Goal: Task Accomplishment & Management: Manage account settings

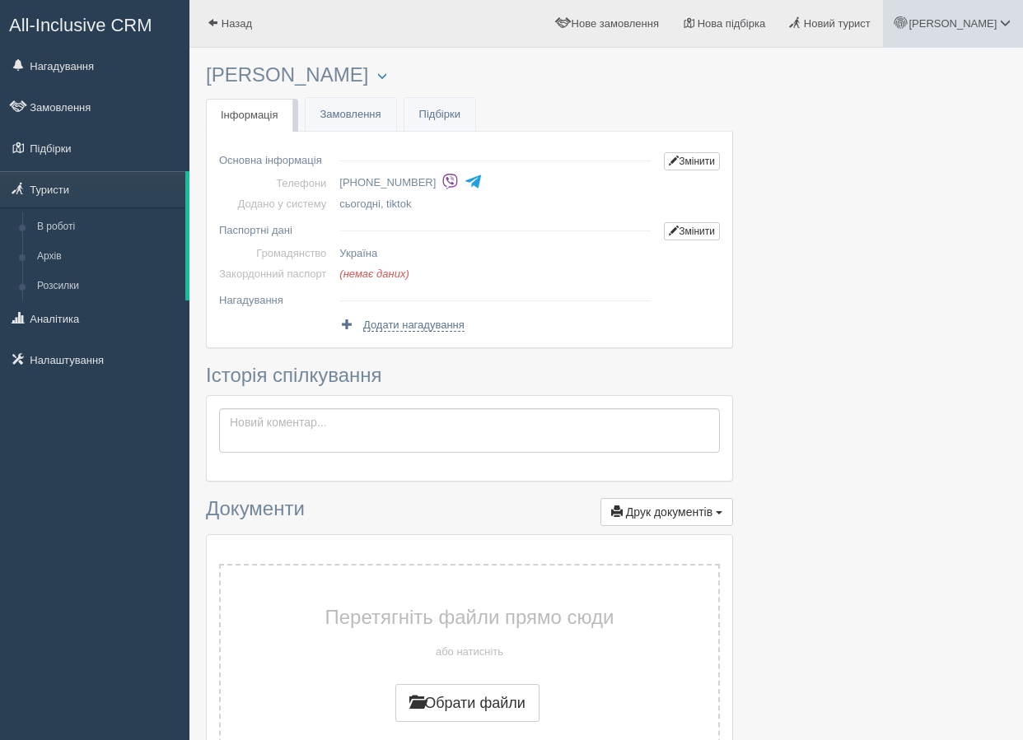
click at [977, 21] on span "[PERSON_NAME]" at bounding box center [952, 23] width 88 height 12
click at [898, 293] on div at bounding box center [606, 495] width 800 height 879
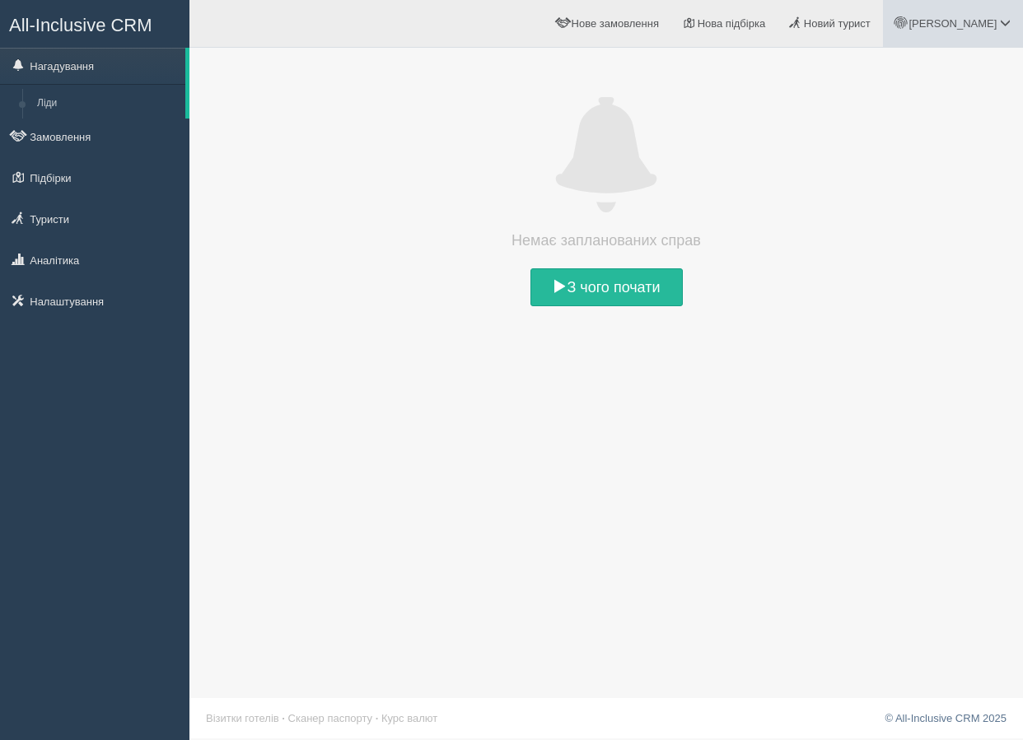
click at [984, 22] on span "[PERSON_NAME]" at bounding box center [952, 23] width 88 height 12
click at [883, 219] on link "Вихід" at bounding box center [932, 213] width 180 height 35
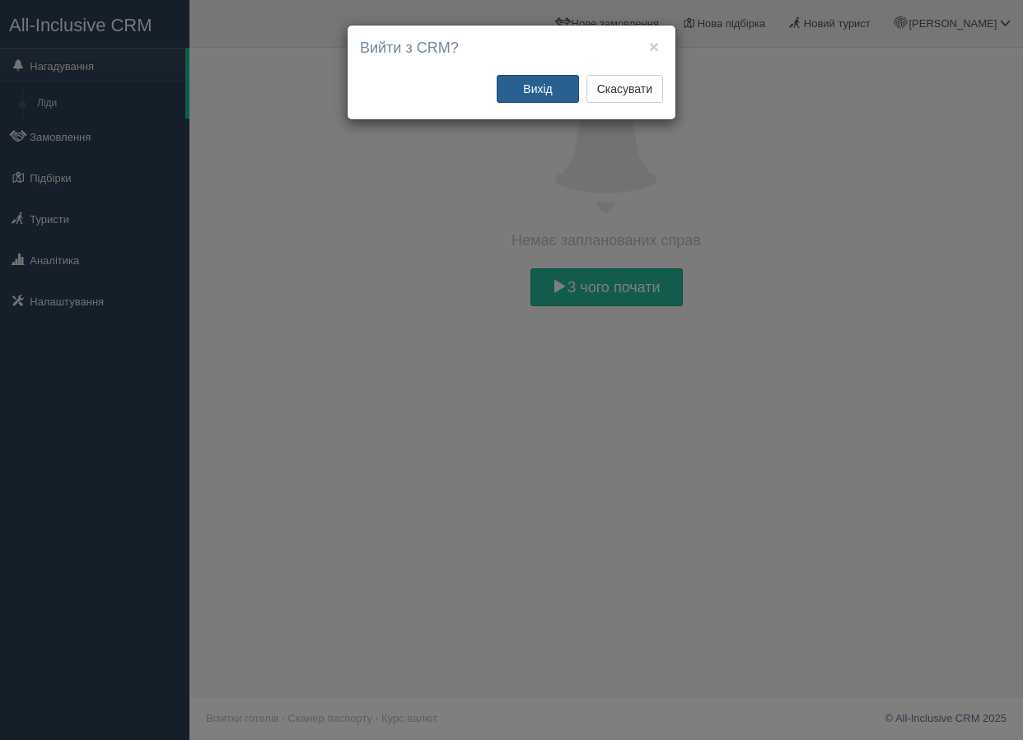
click at [540, 91] on button "Вихід" at bounding box center [538, 89] width 82 height 28
